Goal: Transaction & Acquisition: Purchase product/service

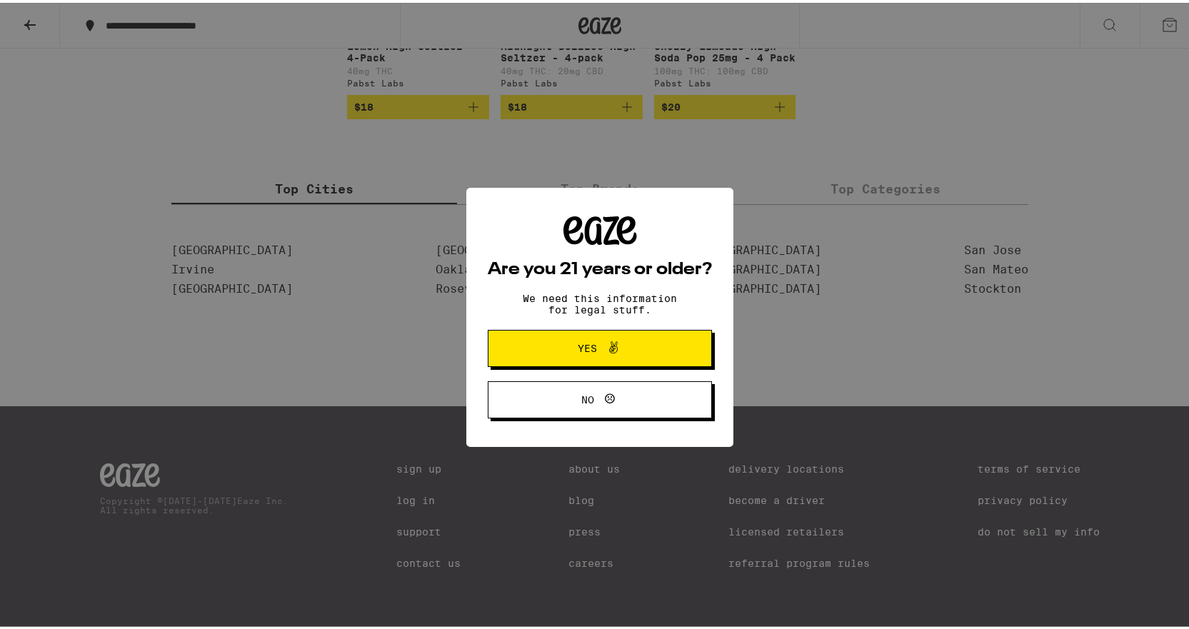
click at [667, 344] on button "Yes" at bounding box center [600, 345] width 224 height 37
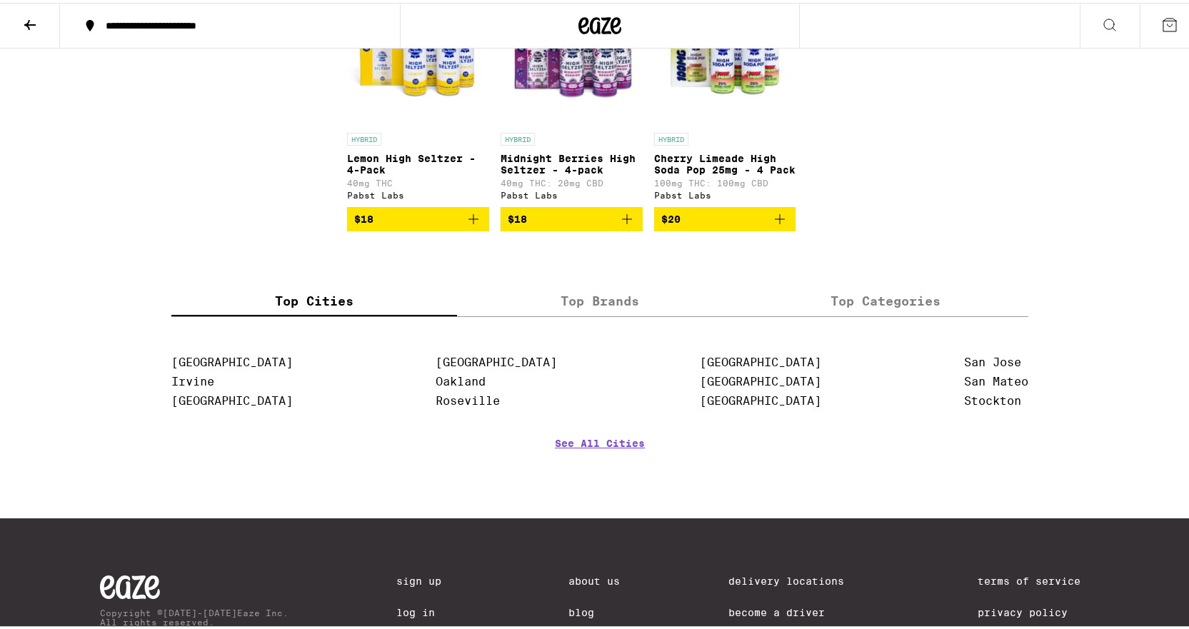
scroll to position [489, 0]
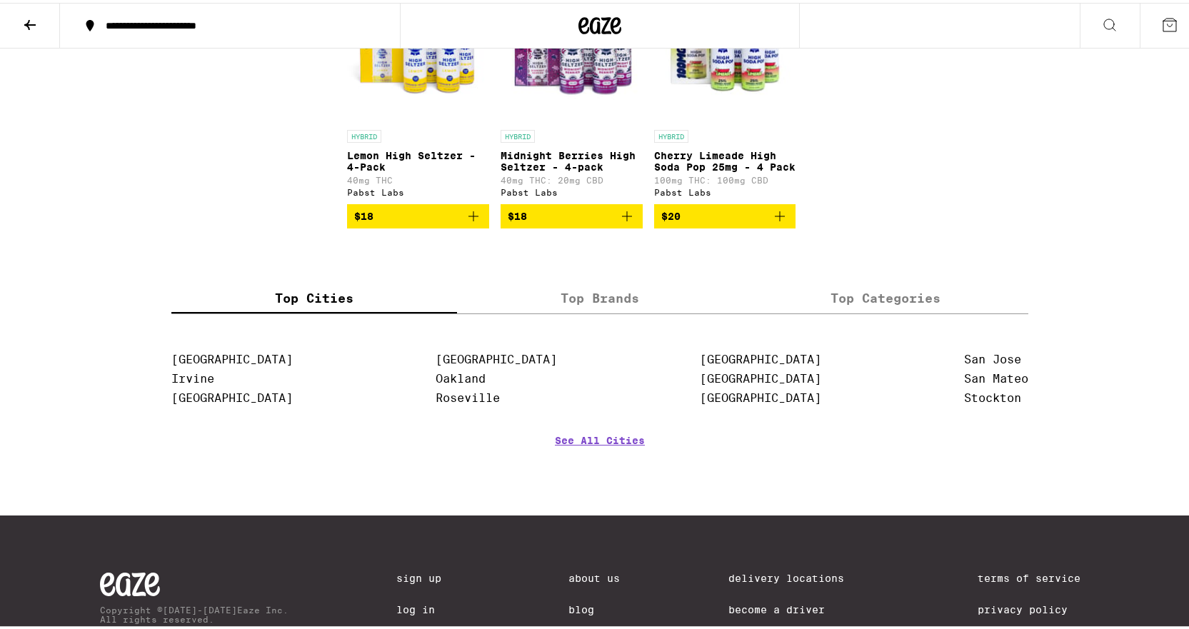
click at [603, 308] on label "Top Brands" at bounding box center [600, 295] width 286 height 31
click at [0, 0] on input "Top Brands" at bounding box center [0, 0] width 0 height 0
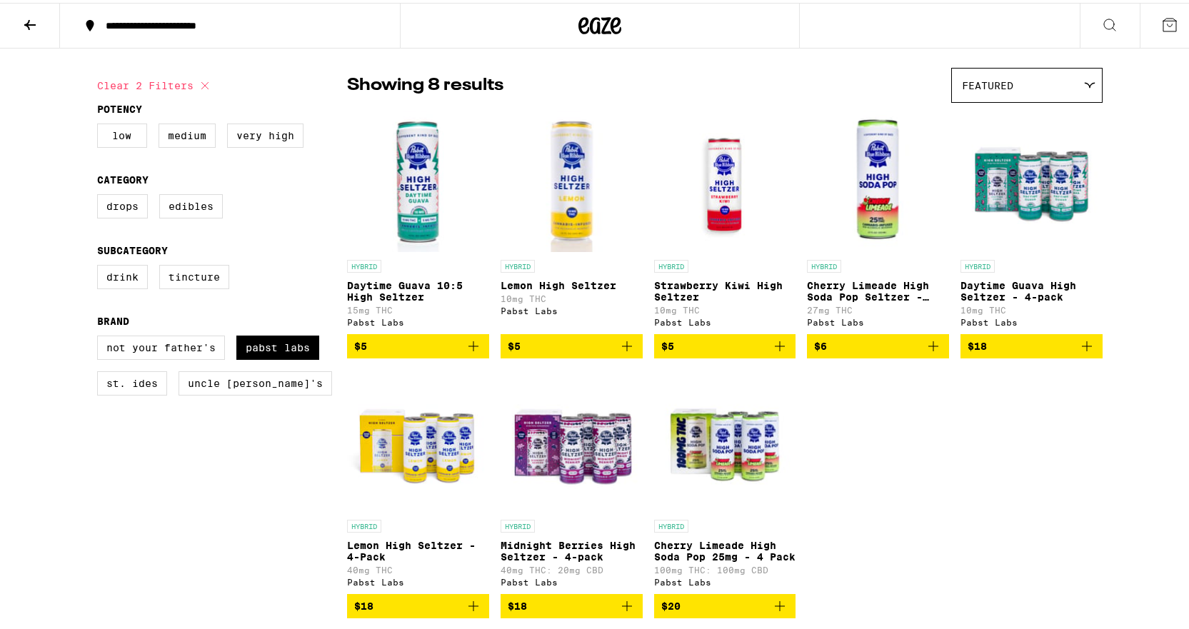
scroll to position [0, 0]
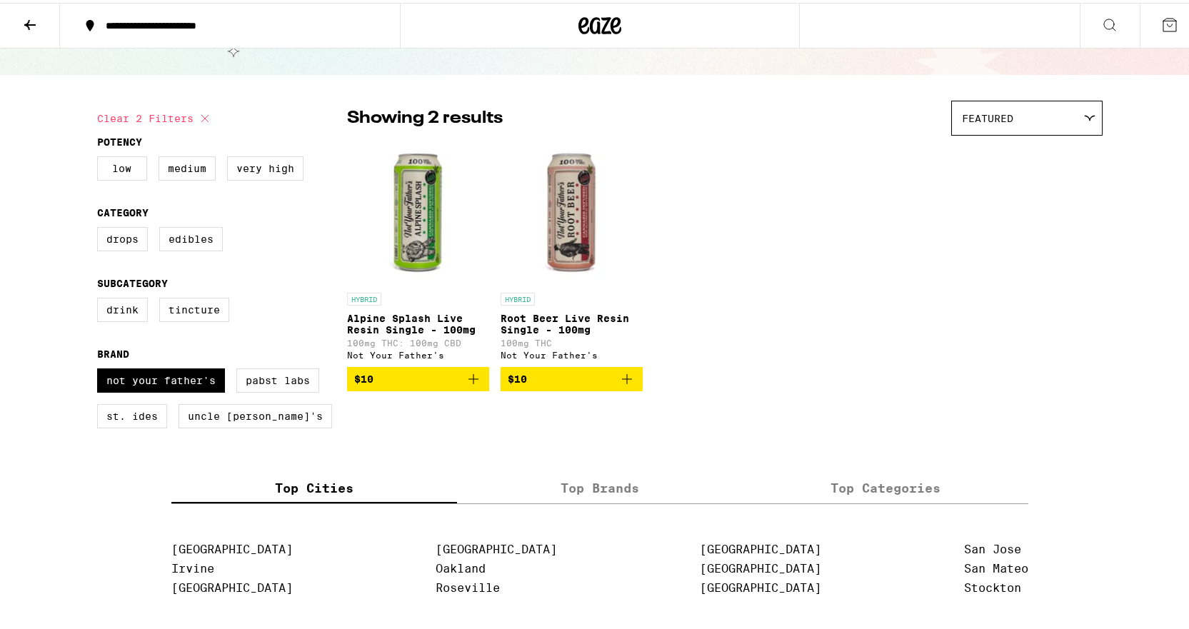
click at [870, 397] on div "Showing 2 results Featured Featured Price: Low to High Price: High to Low HYBRI…" at bounding box center [724, 254] width 755 height 312
